Goal: Task Accomplishment & Management: Manage account settings

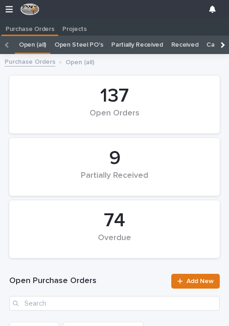
scroll to position [89, 0]
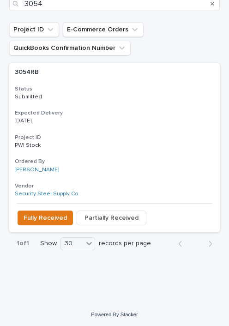
scroll to position [300, 0]
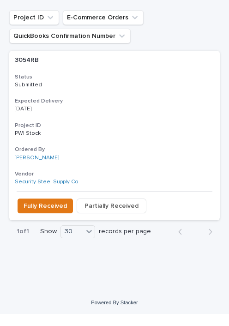
type input "3054"
click at [57, 213] on span "Fully Received" at bounding box center [45, 217] width 43 height 9
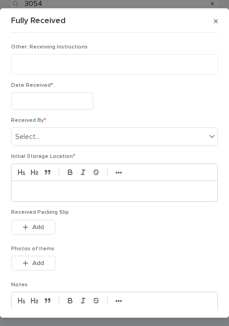
click at [56, 95] on input "text" at bounding box center [52, 100] width 82 height 17
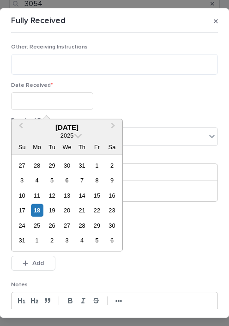
click at [98, 191] on div "15" at bounding box center [97, 195] width 12 height 12
type input "**********"
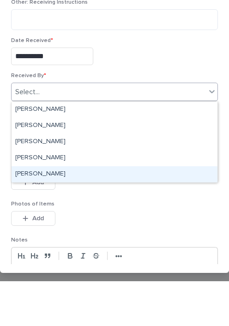
click at [77, 211] on div "[PERSON_NAME]" at bounding box center [115, 219] width 206 height 16
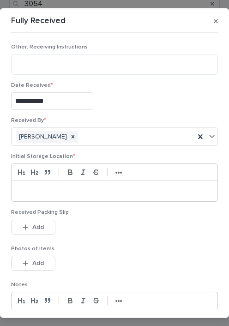
click at [67, 184] on div at bounding box center [115, 191] width 206 height 20
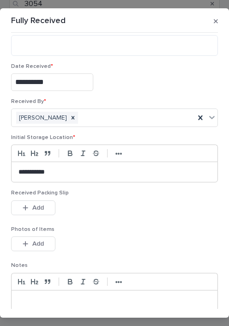
scroll to position [20, 0]
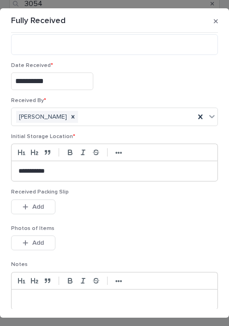
click at [45, 204] on button "Add" at bounding box center [33, 206] width 44 height 15
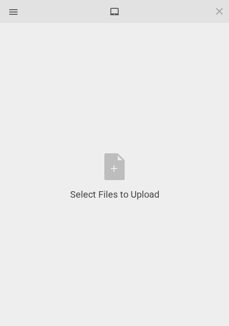
click at [120, 162] on div "Select Files to Upload or Drag and Drop, Copy and Paste Files" at bounding box center [114, 177] width 89 height 48
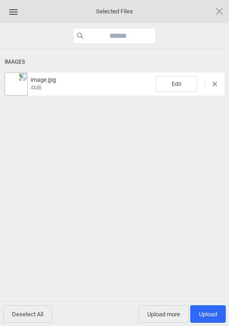
click at [169, 312] on span "Upload more" at bounding box center [164, 314] width 50 height 18
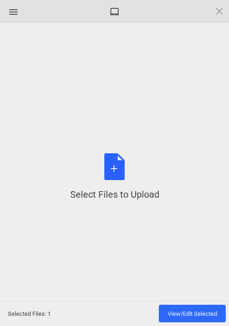
click at [117, 169] on div "Select Files to Upload or Drag and Drop, Copy and Paste Files" at bounding box center [114, 177] width 89 height 48
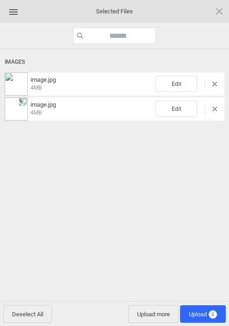
click at [207, 307] on span "Upload 2" at bounding box center [203, 314] width 46 height 18
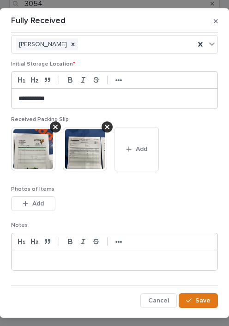
scroll to position [92, 0]
click at [205, 297] on span "Save" at bounding box center [202, 300] width 15 height 6
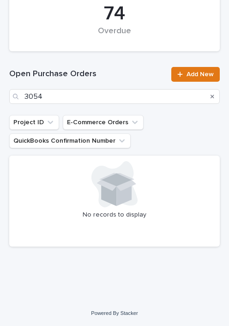
scroll to position [207, 0]
